Goal: Task Accomplishment & Management: Manage account settings

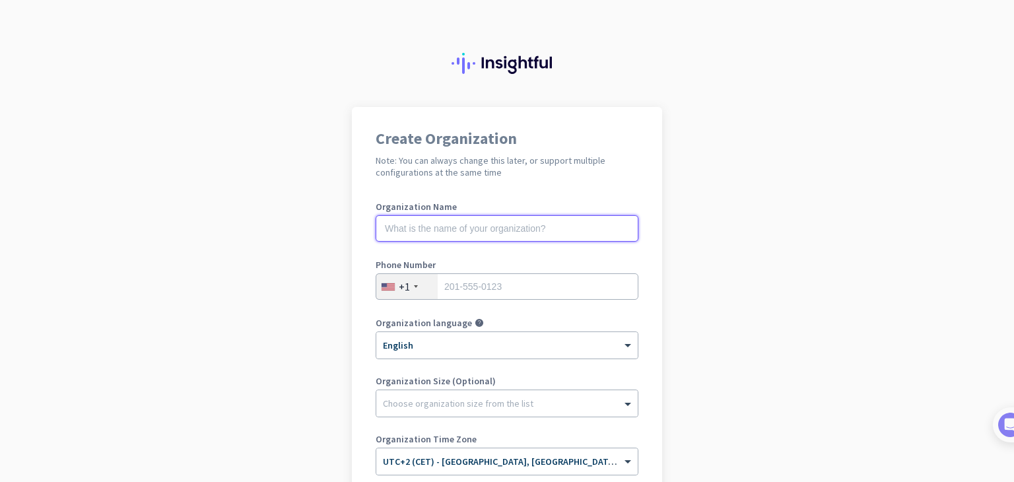
click at [404, 217] on input "text" at bounding box center [507, 228] width 263 height 26
type input "kiza org"
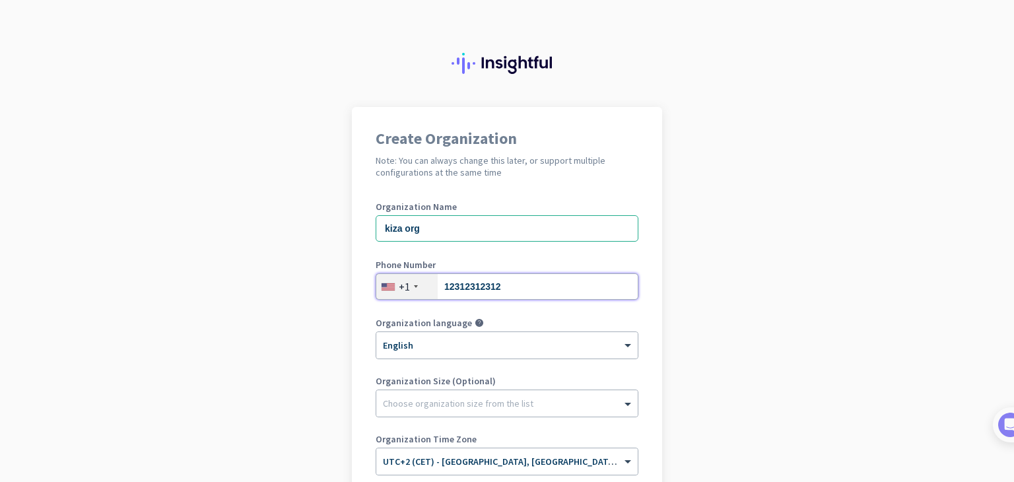
type input "12312312312"
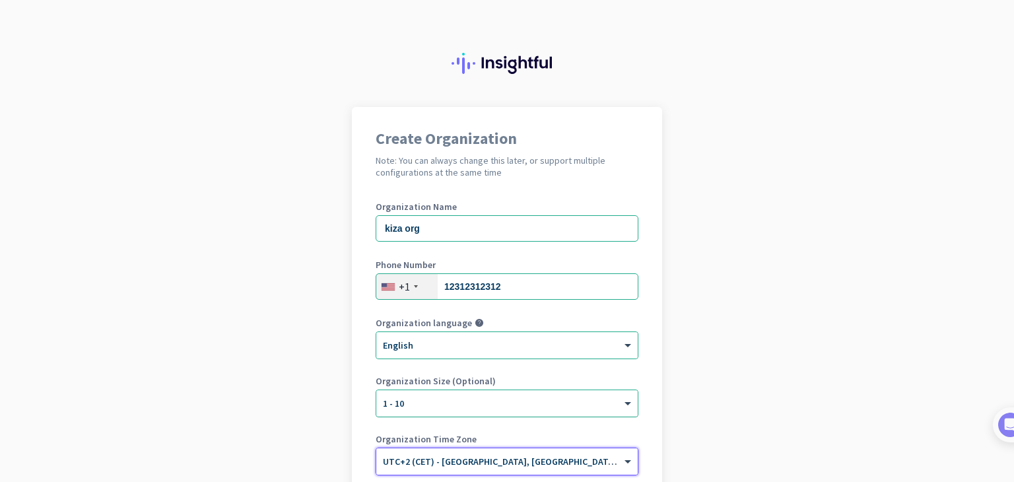
scroll to position [157, 0]
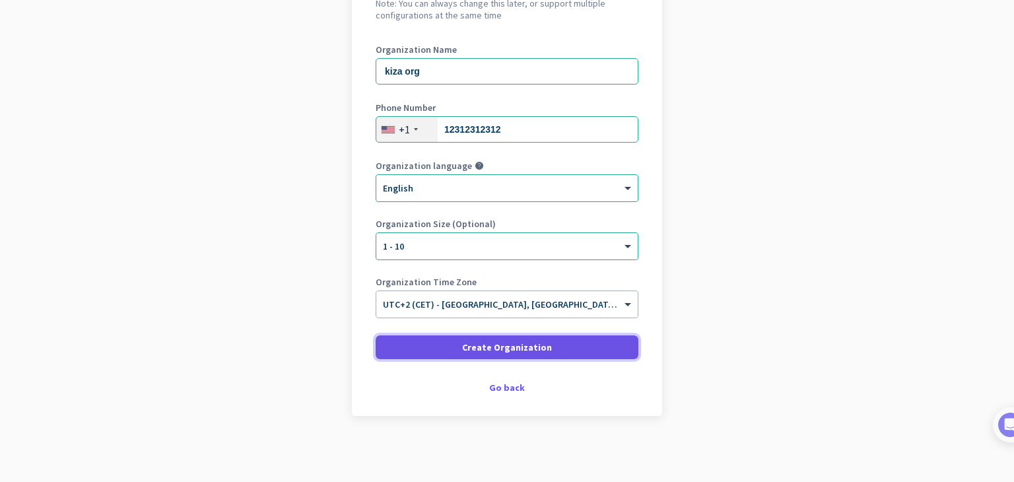
click at [462, 347] on span "Create Organization" at bounding box center [507, 347] width 90 height 13
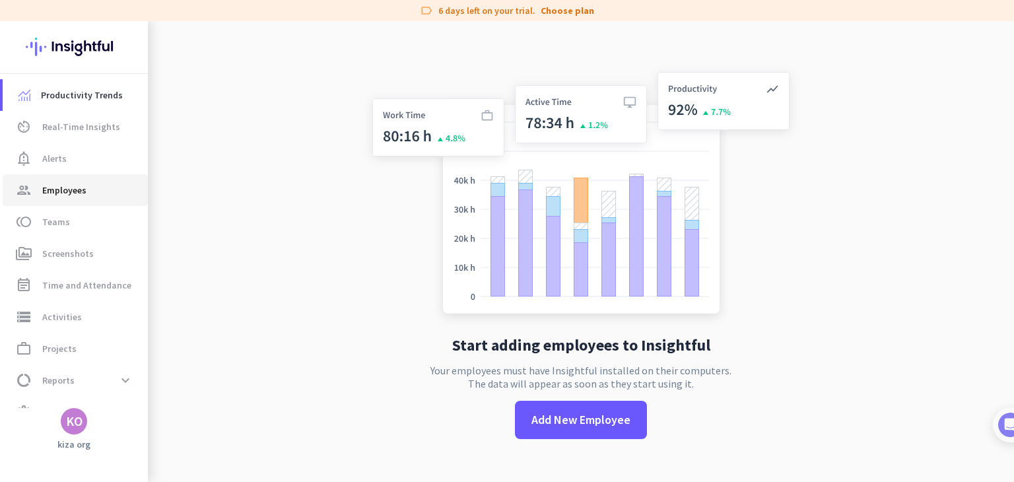
click at [96, 190] on span "group Employees" at bounding box center [75, 190] width 124 height 16
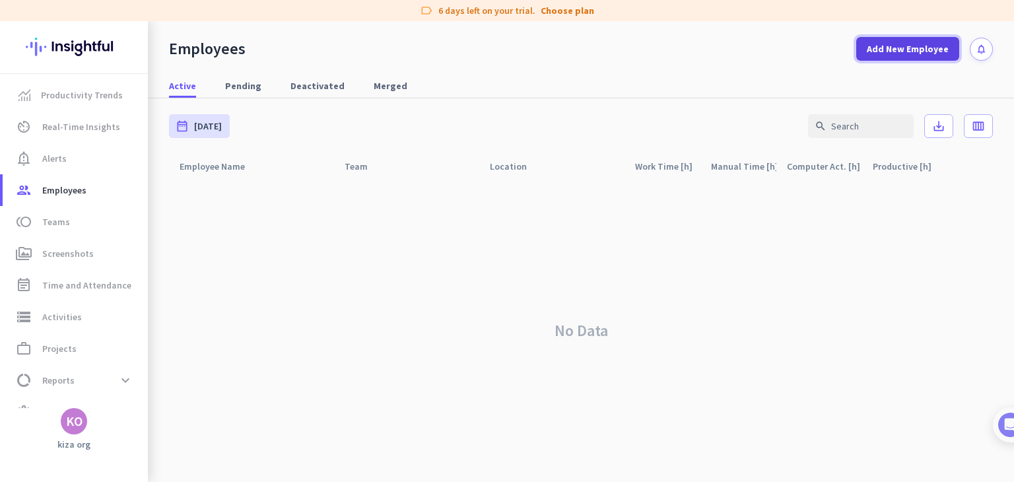
click at [884, 51] on span "Add New Employee" at bounding box center [908, 48] width 82 height 13
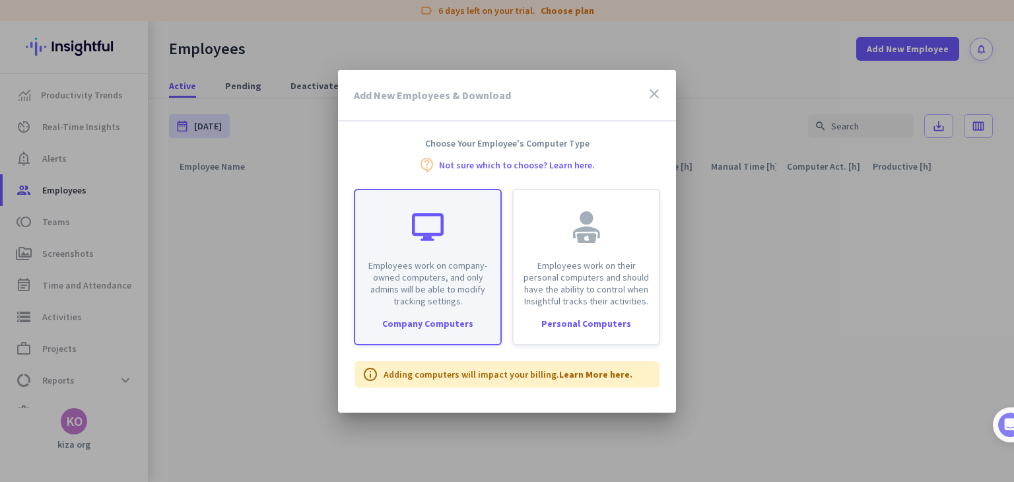
click at [481, 249] on div "Employees work on company-owned computers, and only admins will be able to modi…" at bounding box center [427, 248] width 145 height 117
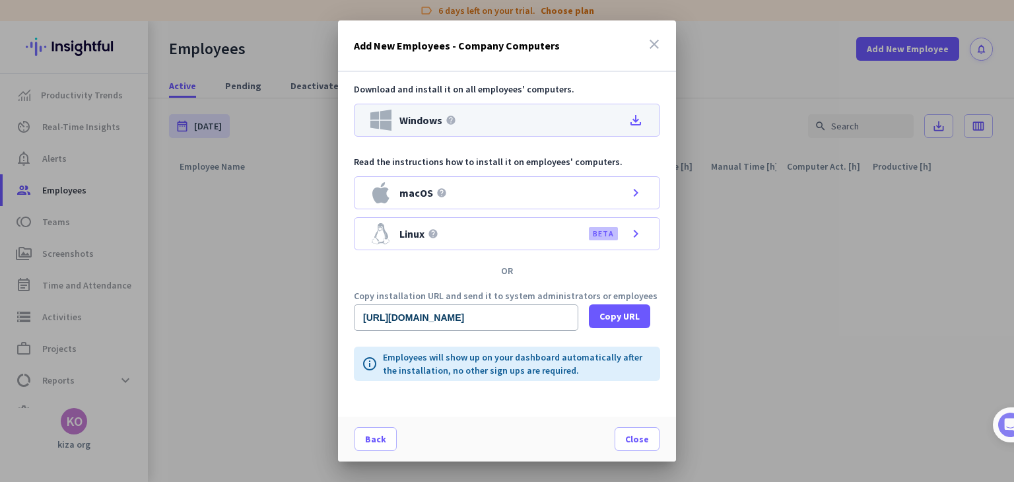
click at [631, 118] on icon "file_download" at bounding box center [636, 120] width 16 height 16
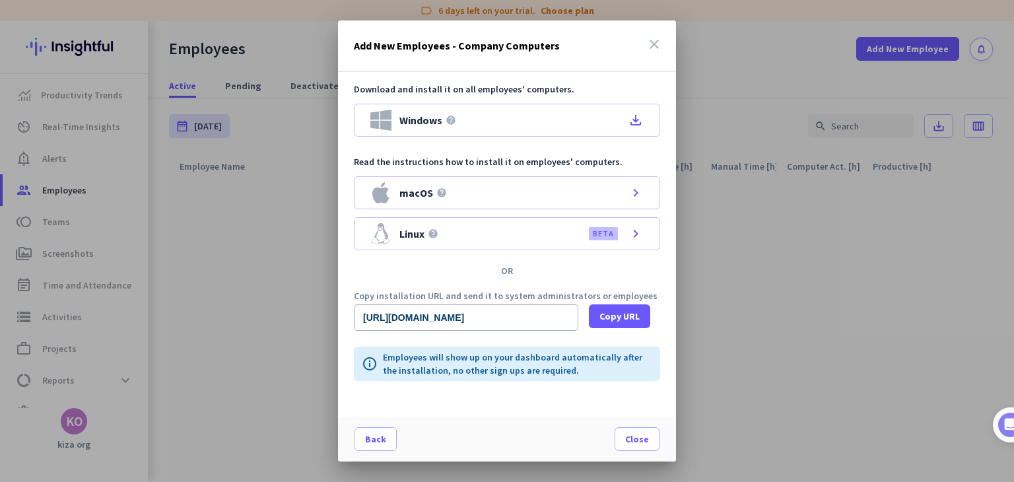
click at [651, 46] on icon "close" at bounding box center [655, 44] width 16 height 16
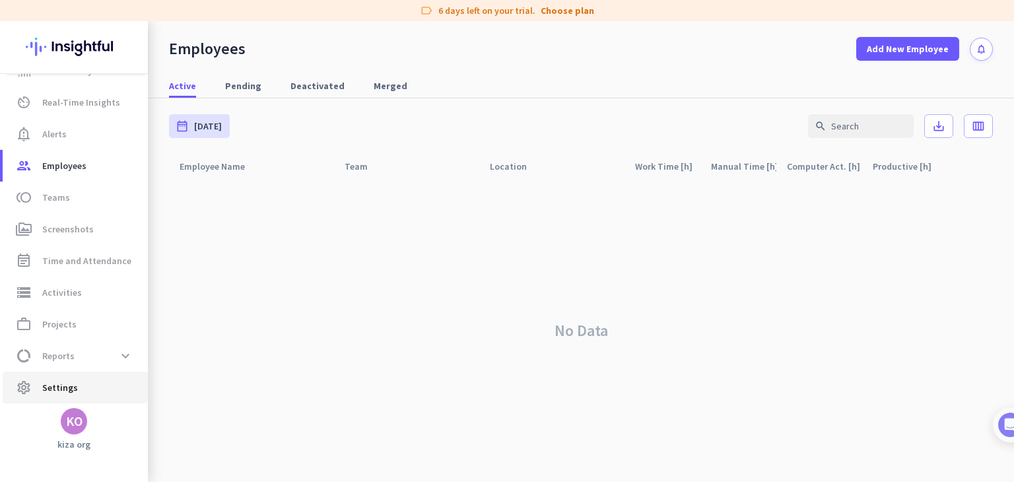
scroll to position [25, 0]
click at [76, 385] on span "settings Settings" at bounding box center [75, 387] width 124 height 16
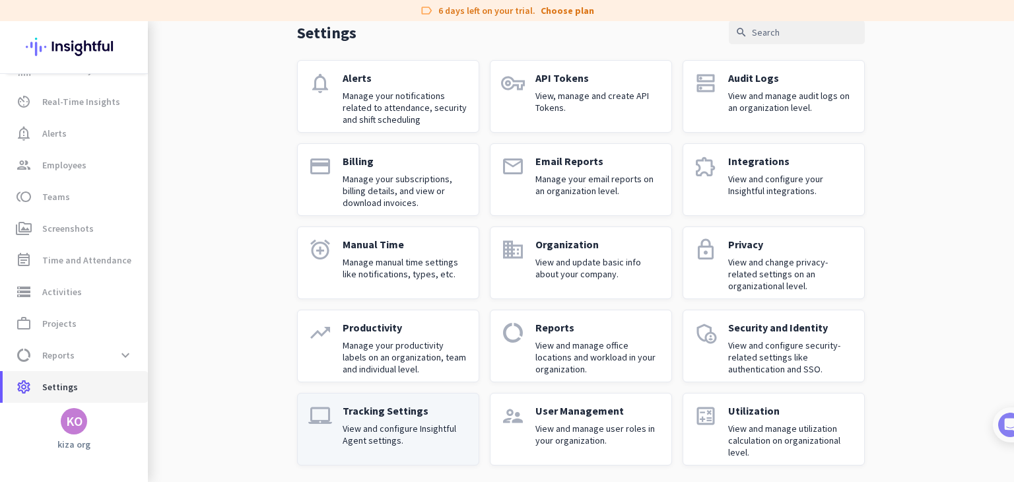
scroll to position [69, 0]
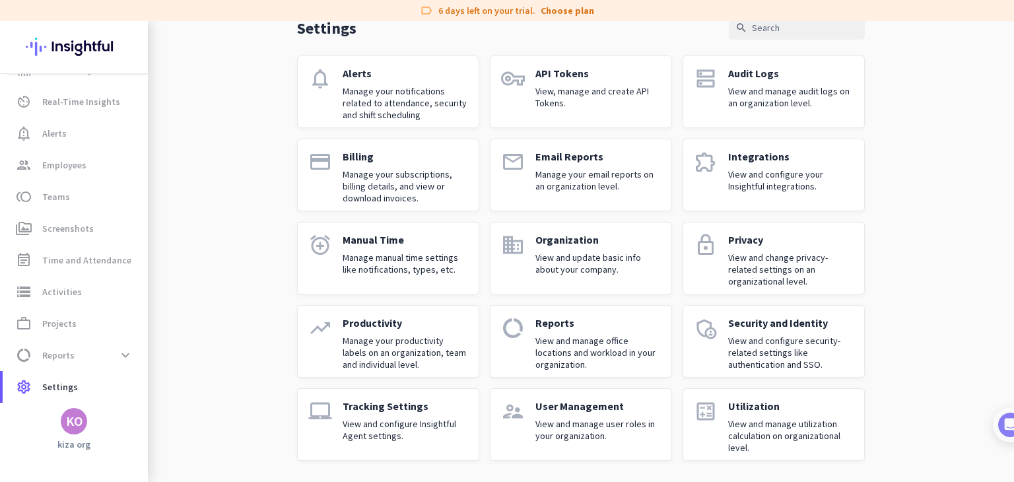
click at [414, 429] on p "View and configure Insightful Agent settings." at bounding box center [405, 430] width 125 height 24
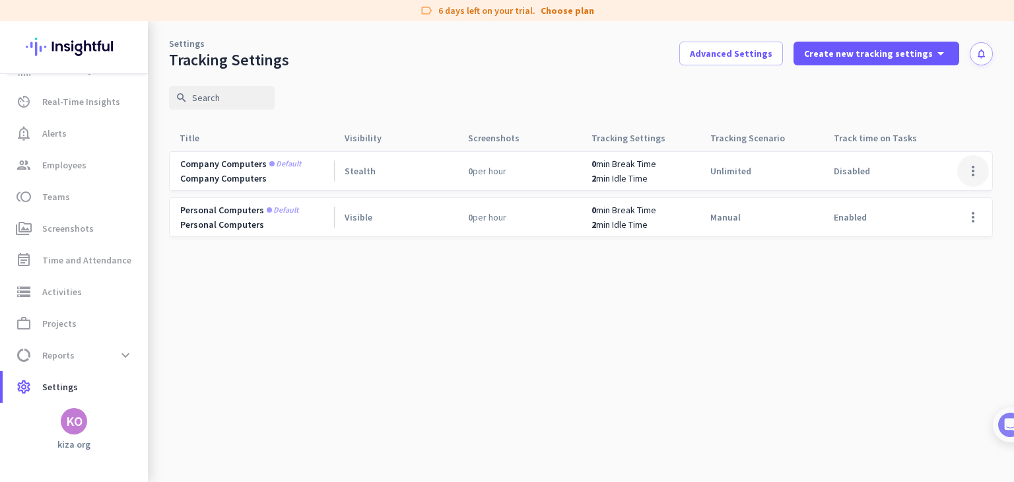
click at [970, 160] on span at bounding box center [974, 171] width 32 height 32
click at [933, 193] on span "Edit" at bounding box center [946, 198] width 63 height 13
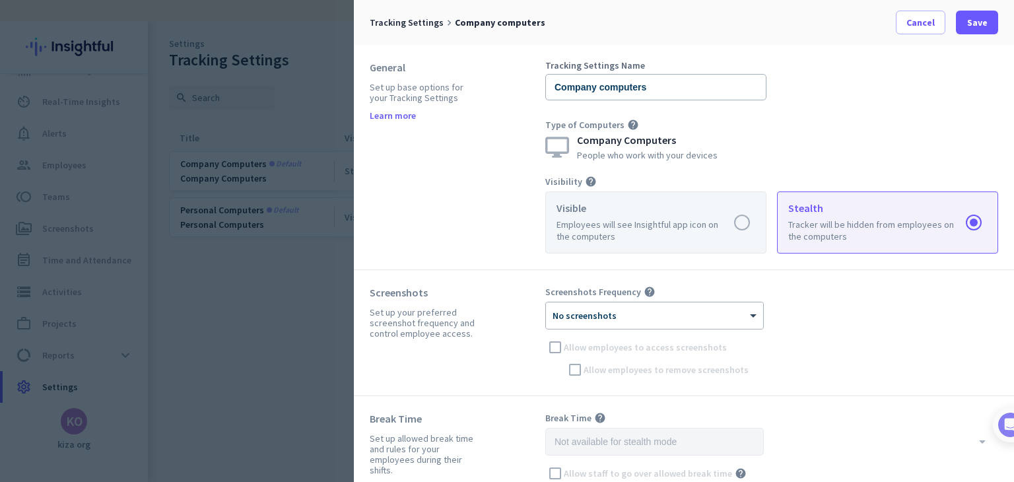
click at [632, 244] on label at bounding box center [656, 222] width 220 height 61
click at [0, 0] on input "radio" at bounding box center [0, 0] width 0 height 0
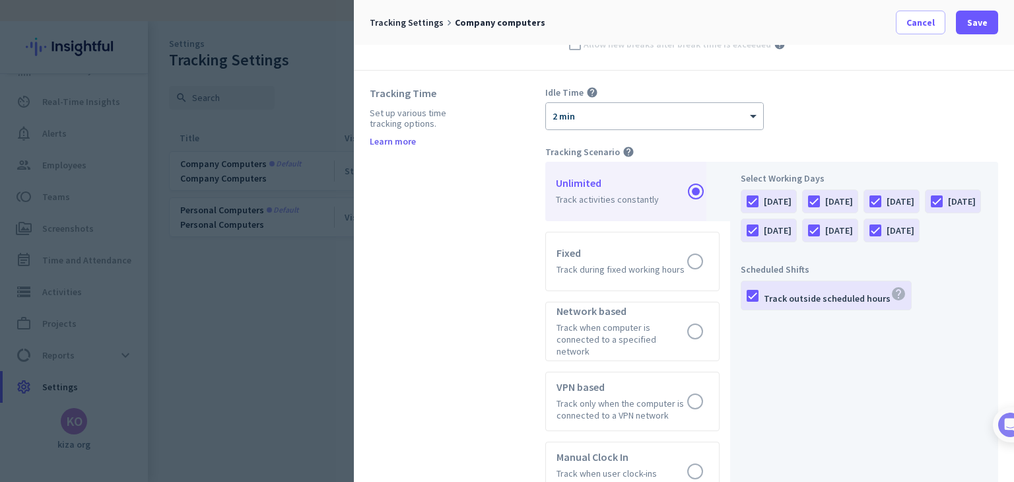
scroll to position [660, 0]
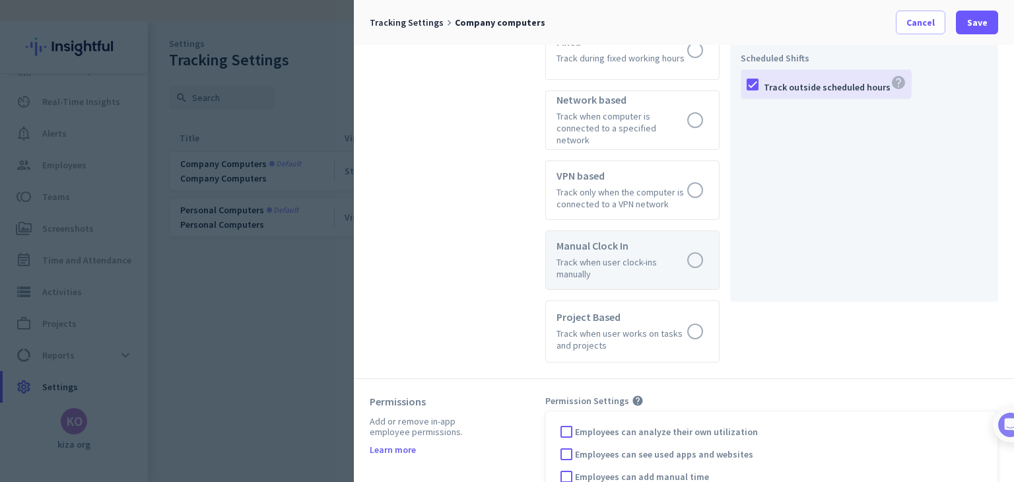
drag, startPoint x: 639, startPoint y: 256, endPoint x: 639, endPoint y: 266, distance: 9.9
click at [639, 262] on label at bounding box center [632, 260] width 173 height 58
click at [0, 0] on input "radio" at bounding box center [0, 0] width 0 height 0
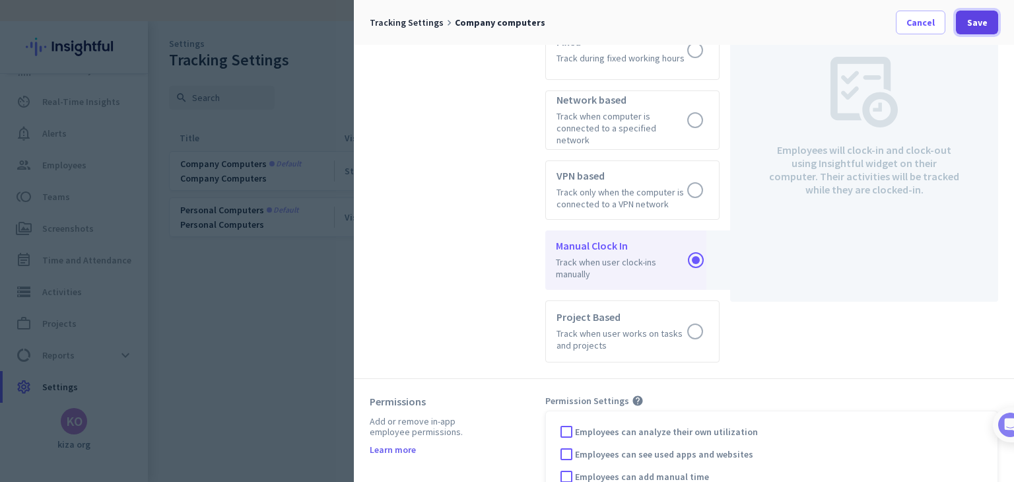
click at [981, 28] on span "Save" at bounding box center [978, 22] width 20 height 13
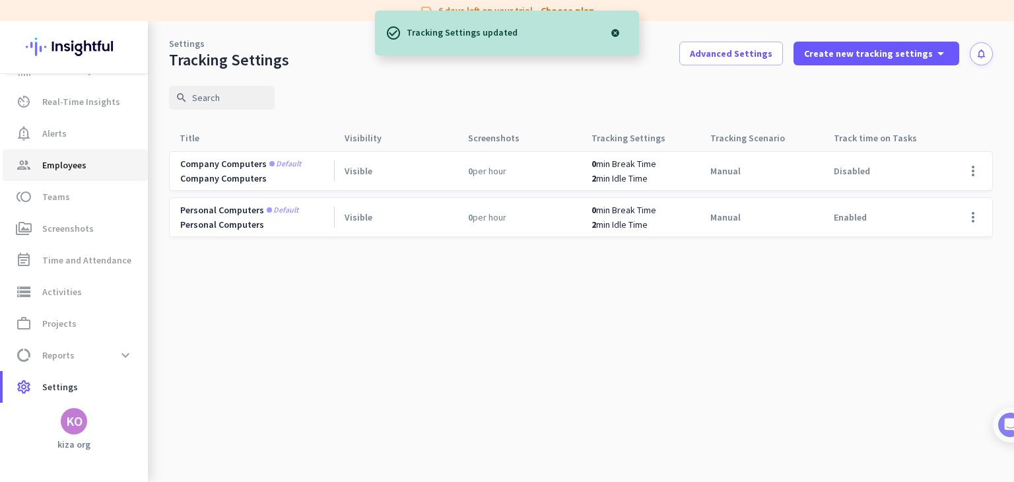
click at [122, 168] on span "group Employees" at bounding box center [75, 165] width 124 height 16
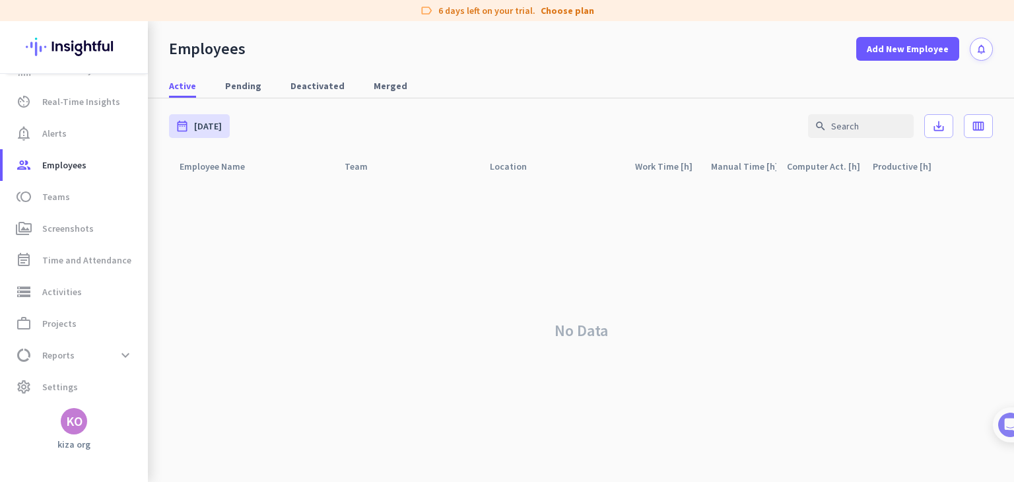
click at [644, 328] on div "No Data" at bounding box center [581, 330] width 824 height 303
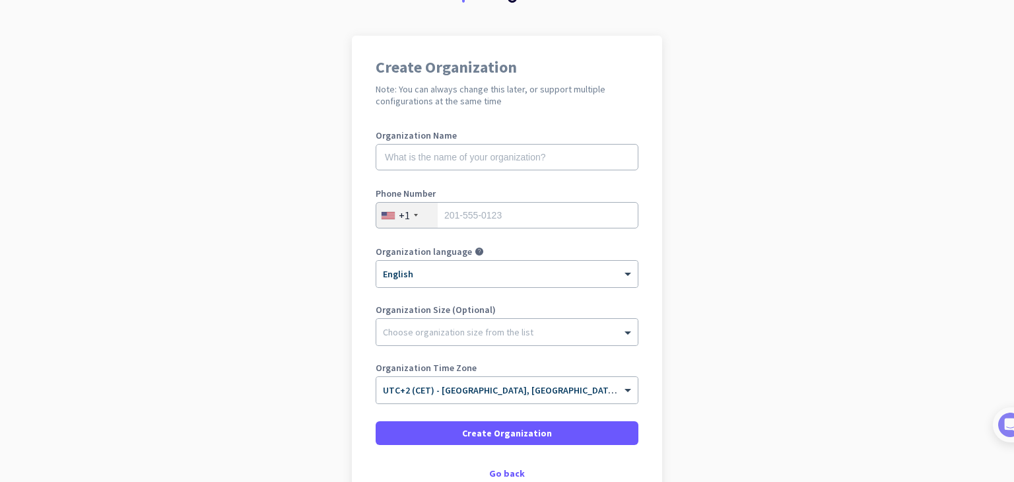
scroll to position [157, 0]
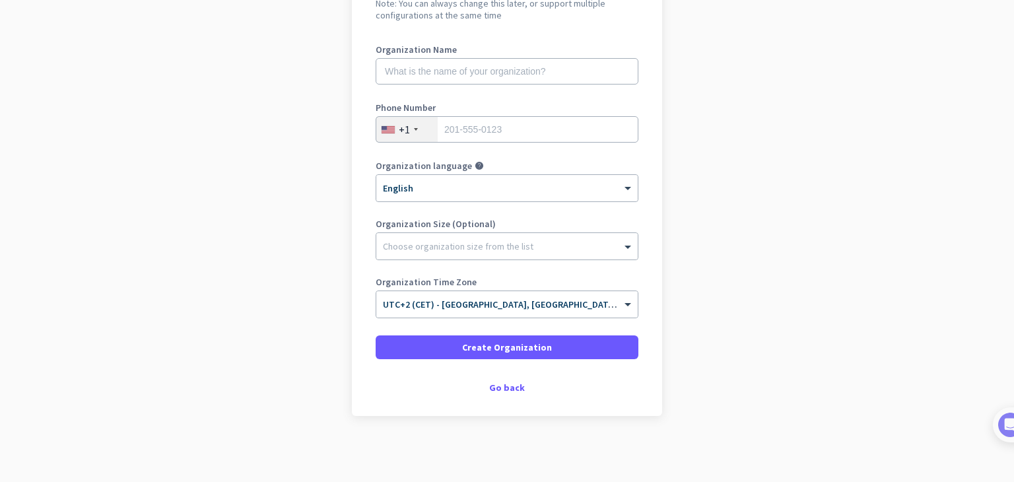
click at [438, 100] on div "Organization Name Phone Number +1 Organization language help × English Organiza…" at bounding box center [507, 187] width 263 height 285
drag, startPoint x: 442, startPoint y: 81, endPoint x: 450, endPoint y: 75, distance: 10.3
click at [444, 79] on input "text" at bounding box center [507, 71] width 263 height 26
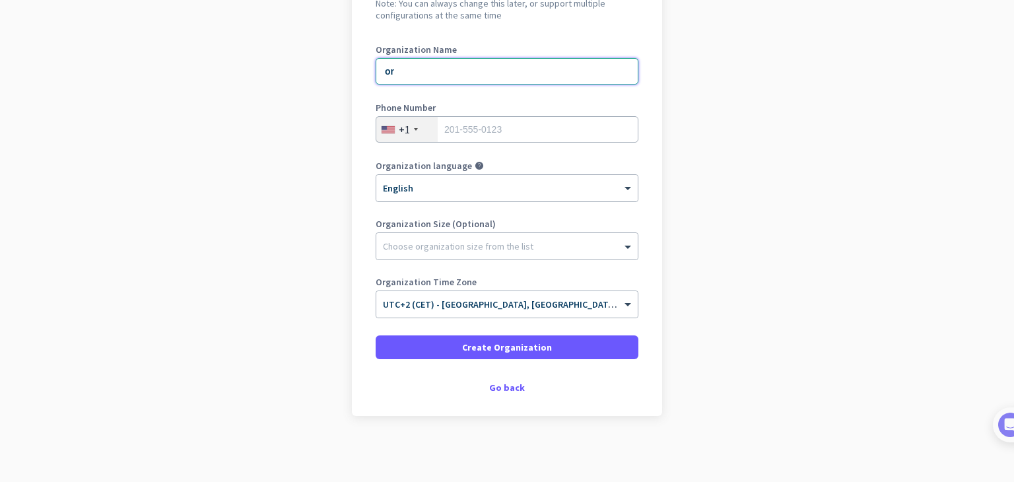
type input "or"
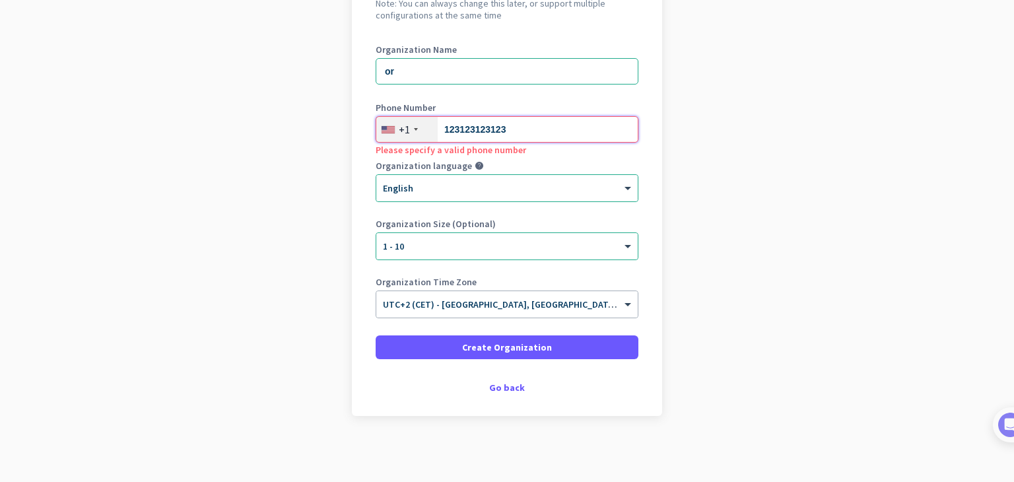
click at [495, 130] on input "123123123123" at bounding box center [507, 129] width 263 height 26
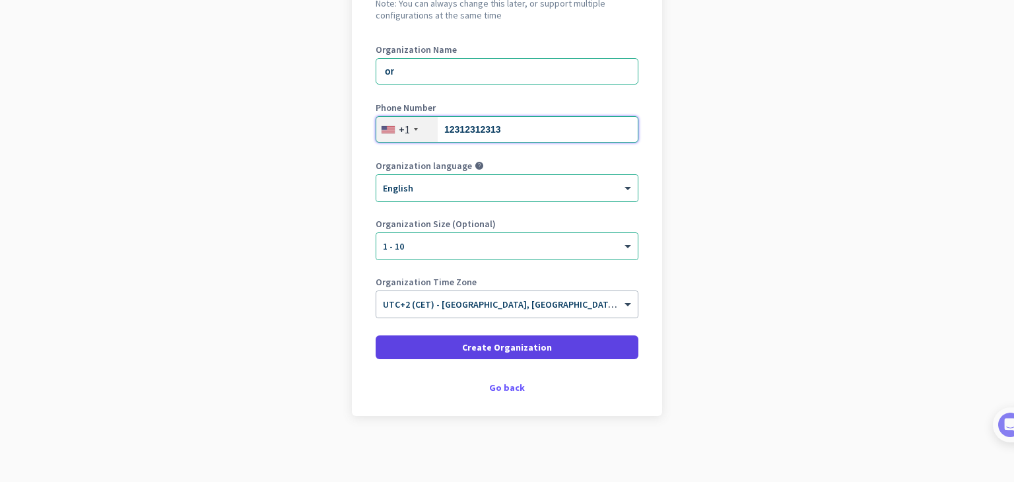
type input "12312312313"
click at [499, 357] on span at bounding box center [507, 348] width 263 height 32
